Goal: Task Accomplishment & Management: Manage account settings

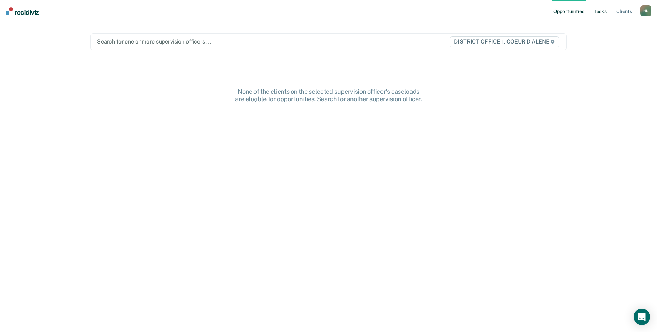
click at [603, 13] on link "Tasks" at bounding box center [600, 11] width 15 height 22
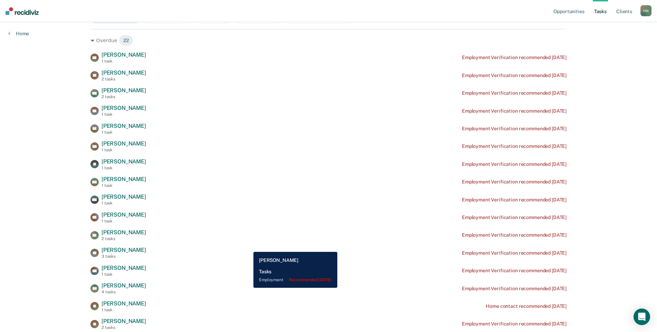
scroll to position [95, 0]
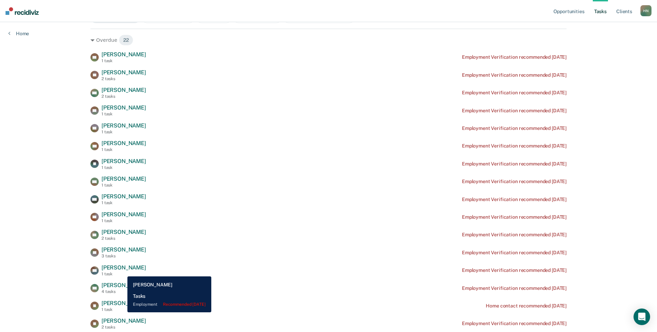
click at [122, 271] on div "[PERSON_NAME] 1 task" at bounding box center [124, 270] width 45 height 12
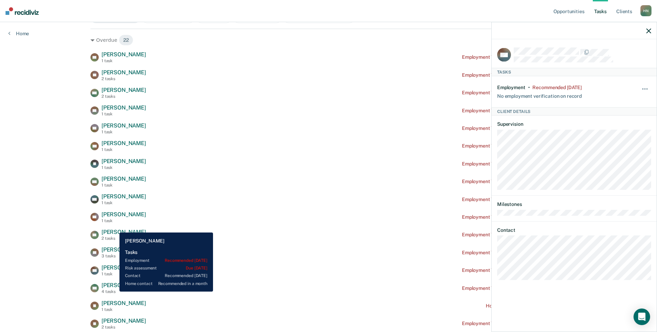
click at [114, 291] on div "4 tasks" at bounding box center [124, 291] width 45 height 5
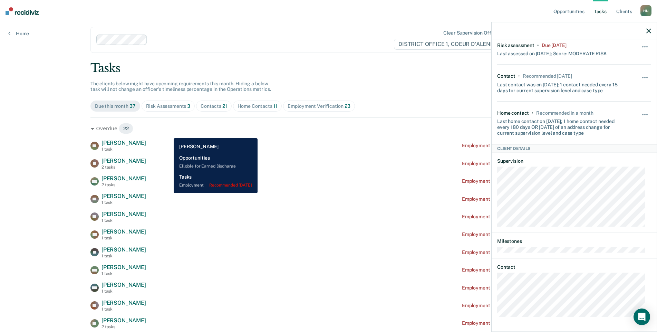
scroll to position [0, 0]
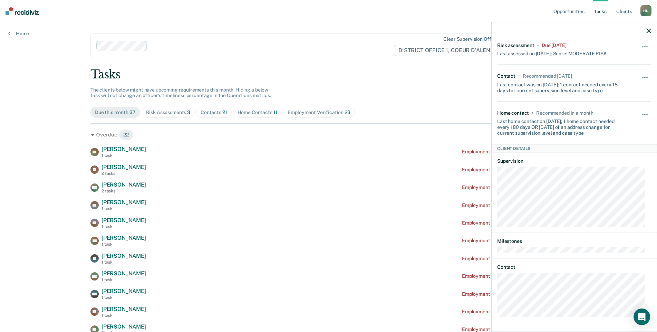
click at [250, 113] on div "Home Contacts 11" at bounding box center [258, 112] width 40 height 6
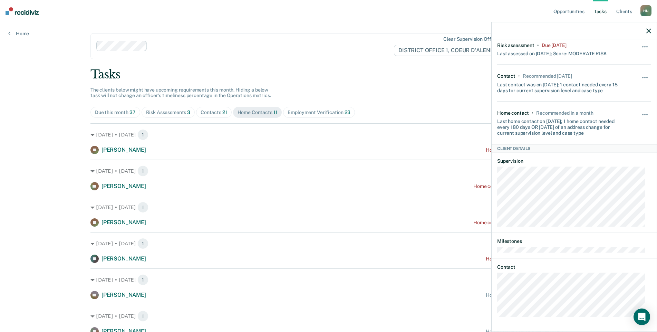
click at [648, 28] on icon "button" at bounding box center [648, 30] width 5 height 5
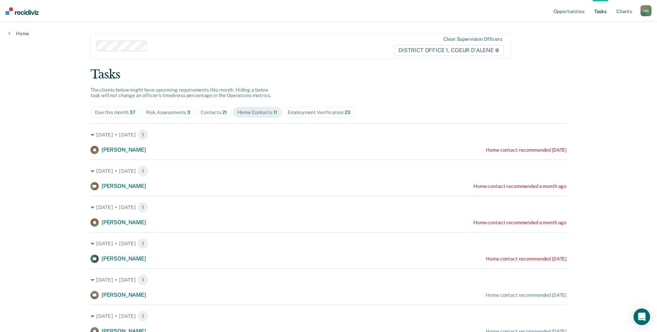
click at [215, 115] on div "Contacts 21" at bounding box center [214, 112] width 27 height 6
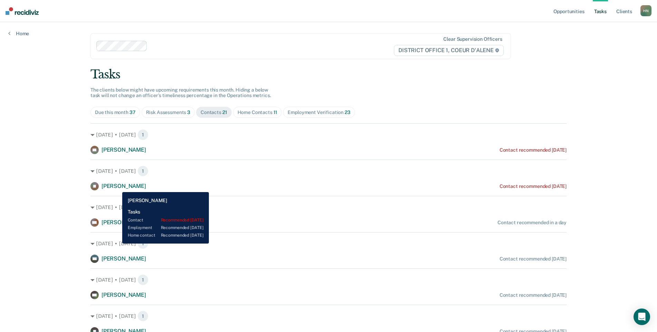
click at [117, 187] on span "[PERSON_NAME]" at bounding box center [124, 186] width 45 height 7
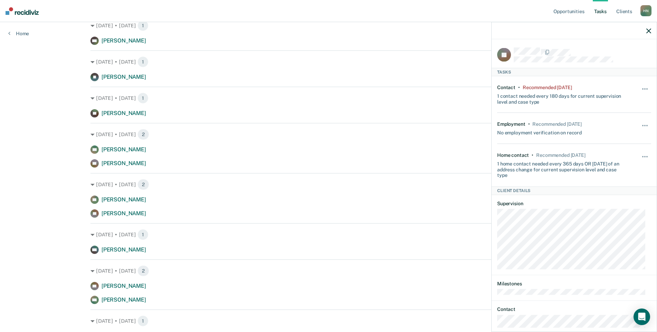
scroll to position [257, 0]
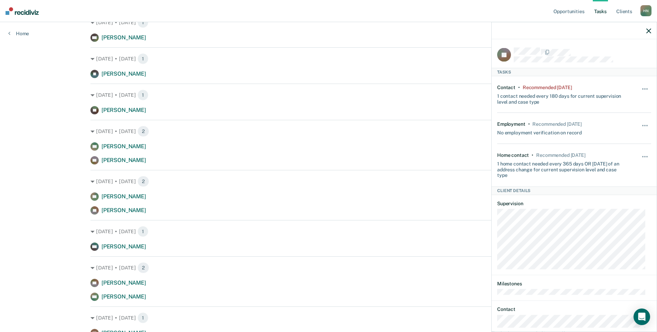
click at [650, 32] on icon "button" at bounding box center [648, 30] width 5 height 5
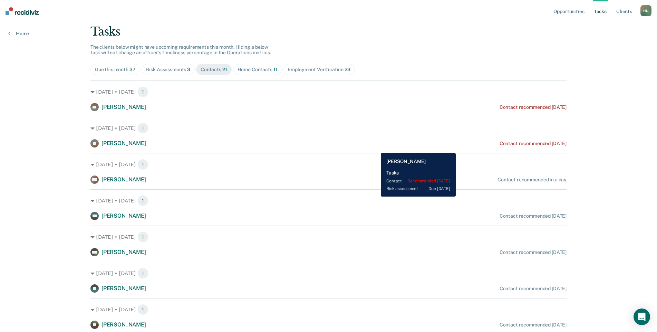
scroll to position [47, 0]
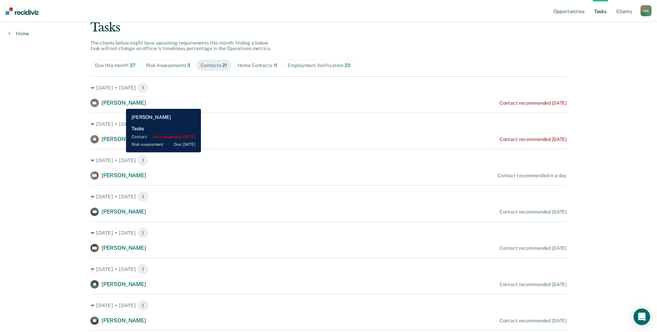
click at [121, 104] on span "[PERSON_NAME]" at bounding box center [124, 102] width 45 height 7
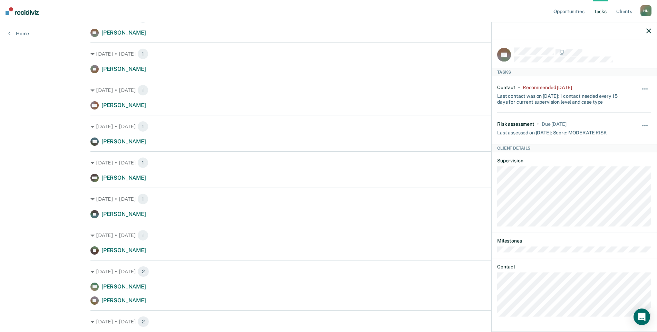
scroll to position [117, 0]
